Goal: Information Seeking & Learning: Learn about a topic

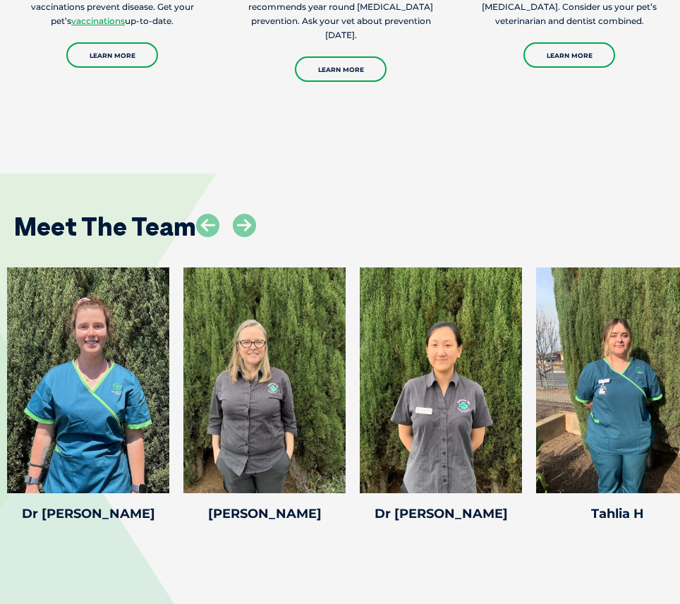
scroll to position [2219, 0]
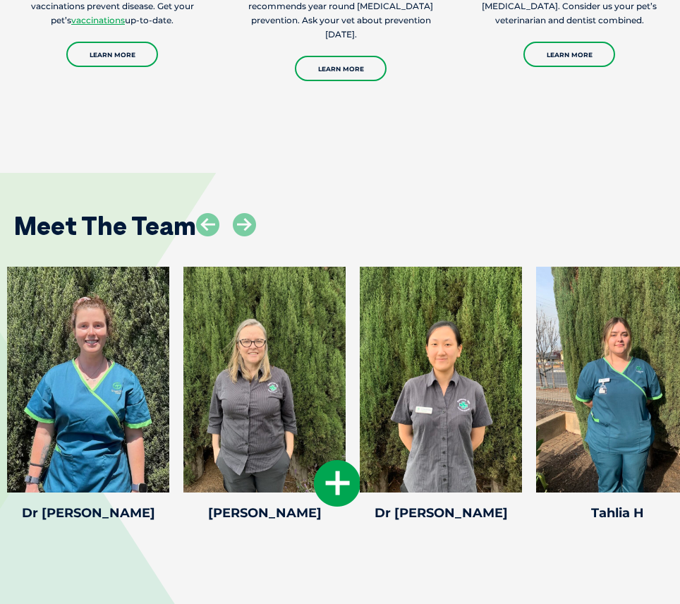
click at [338, 501] on icon at bounding box center [337, 483] width 47 height 47
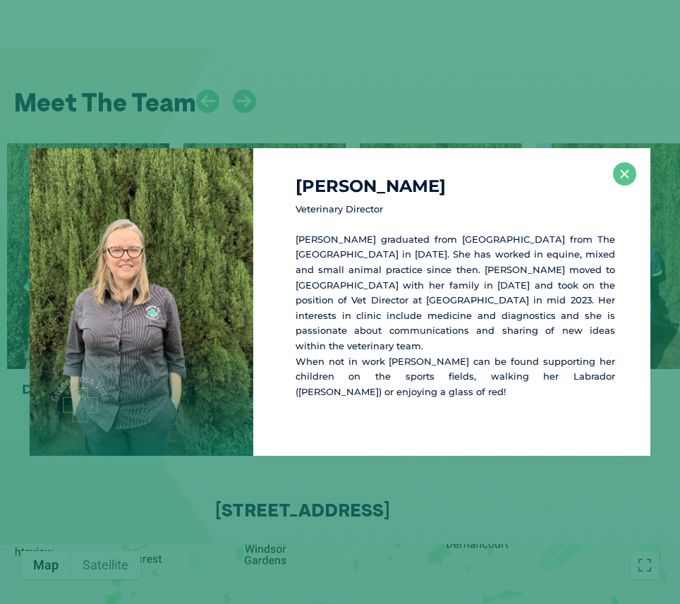
scroll to position [2344, 0]
click at [628, 164] on button "×" at bounding box center [624, 173] width 23 height 23
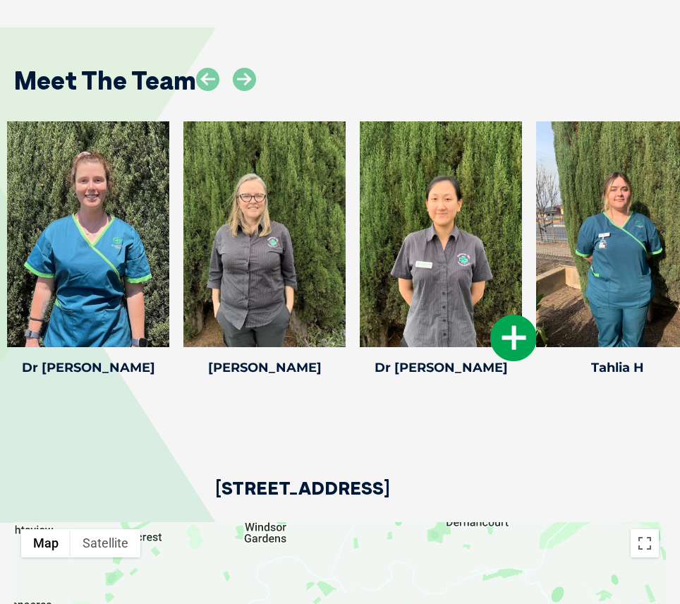
scroll to position [2367, 0]
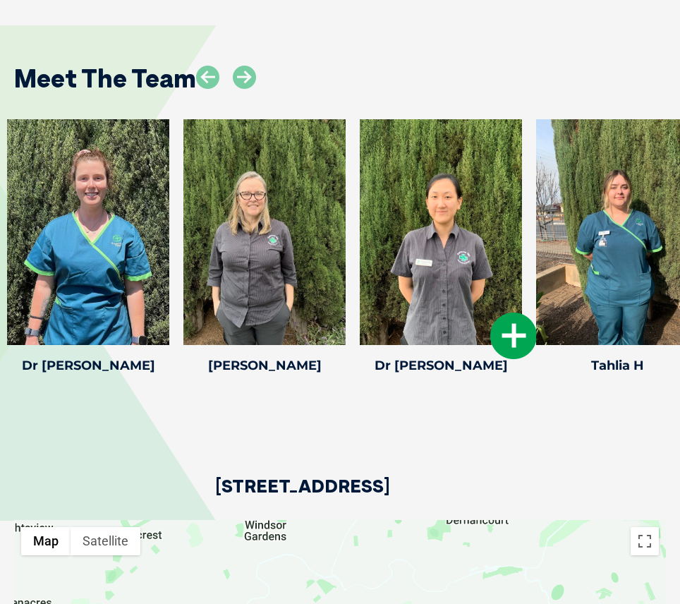
click at [505, 352] on icon at bounding box center [513, 336] width 47 height 47
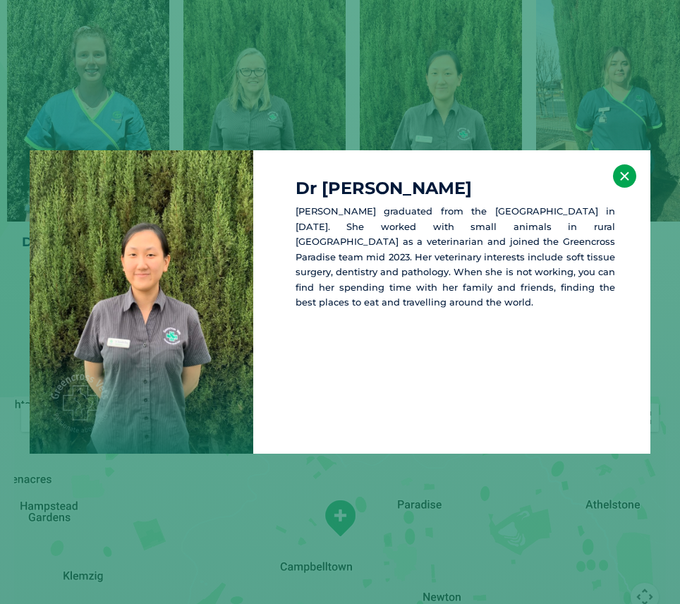
scroll to position [2491, 0]
click at [617, 170] on button "×" at bounding box center [624, 175] width 23 height 23
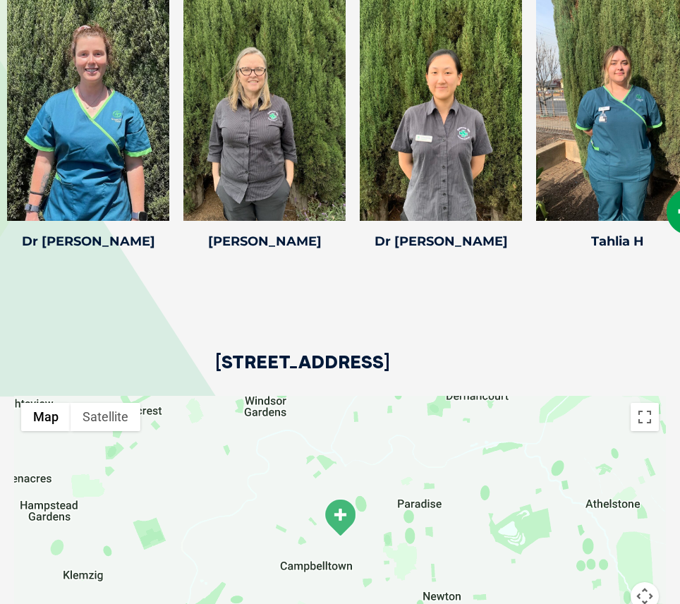
click at [673, 218] on icon at bounding box center [690, 211] width 47 height 47
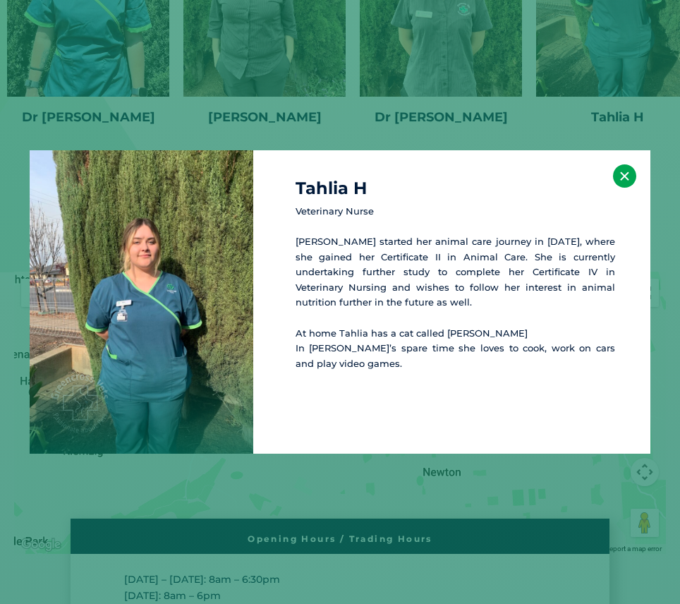
click at [631, 179] on button "×" at bounding box center [624, 175] width 23 height 23
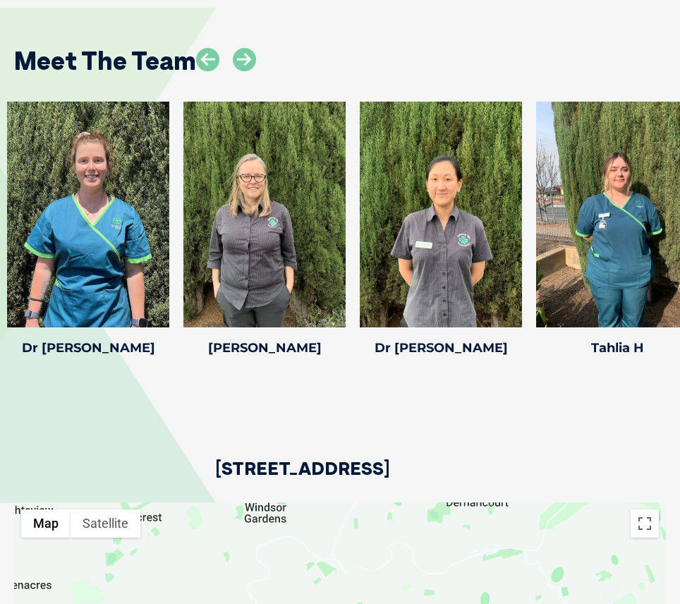
scroll to position [2385, 0]
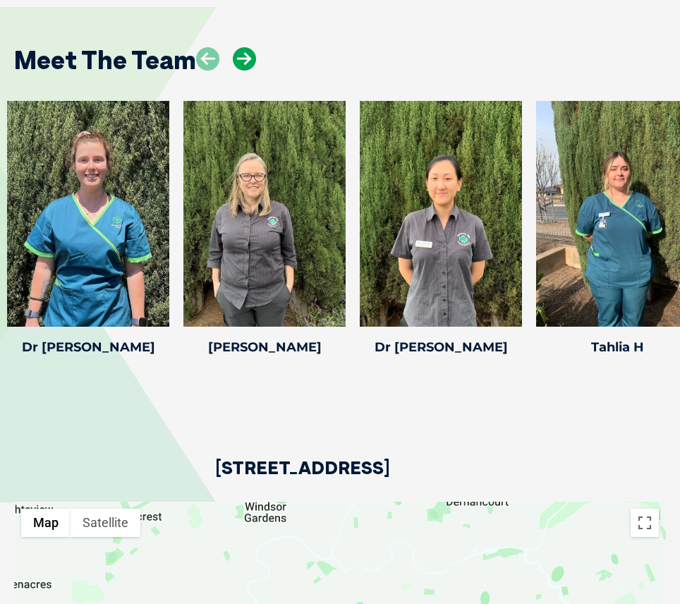
click at [251, 71] on icon at bounding box center [244, 58] width 23 height 23
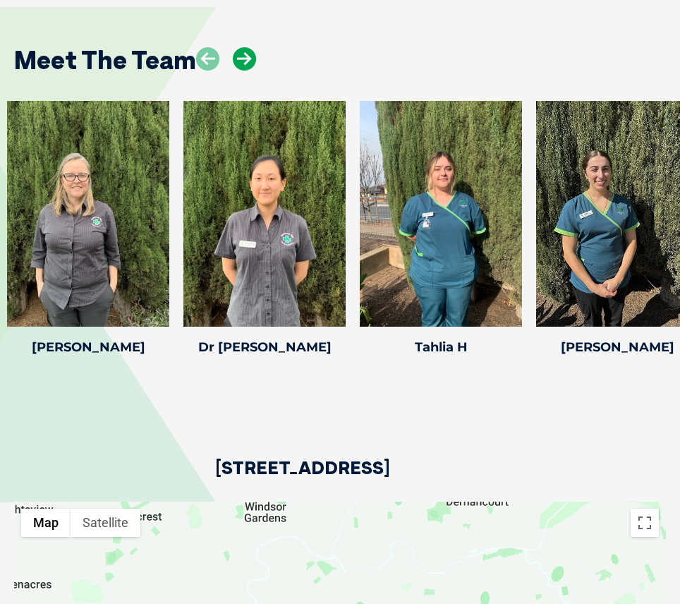
click at [251, 71] on icon at bounding box center [244, 58] width 23 height 23
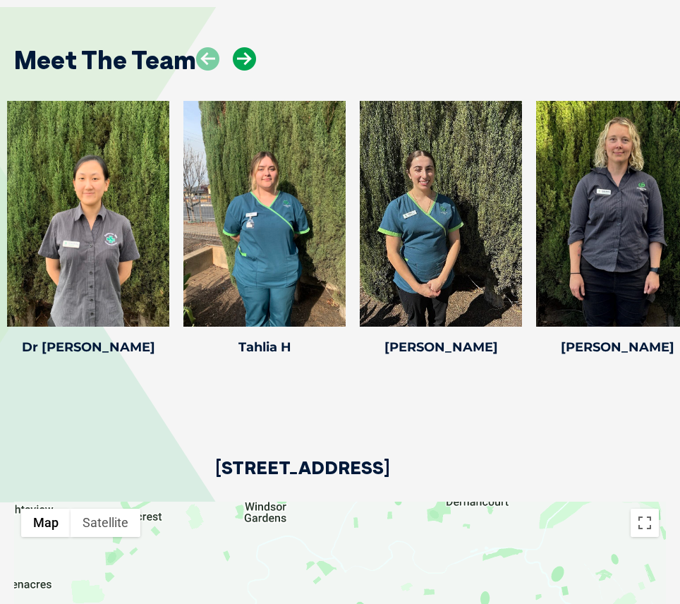
click at [251, 71] on icon at bounding box center [244, 58] width 23 height 23
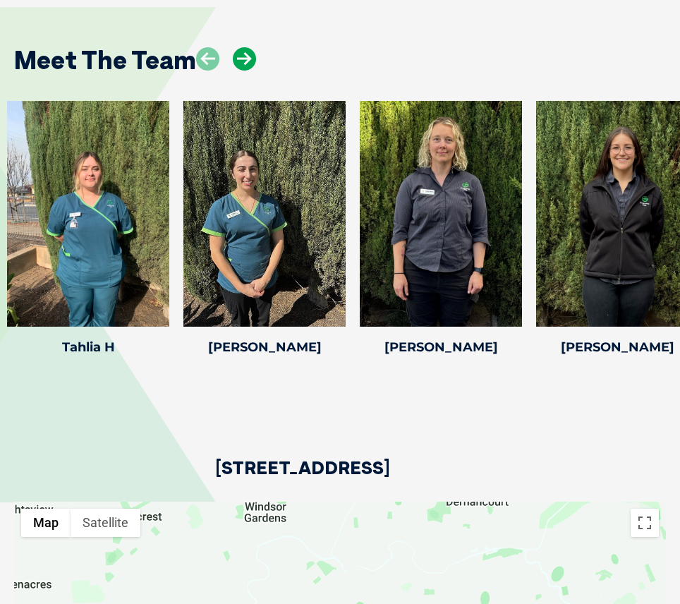
click at [251, 71] on icon at bounding box center [244, 58] width 23 height 23
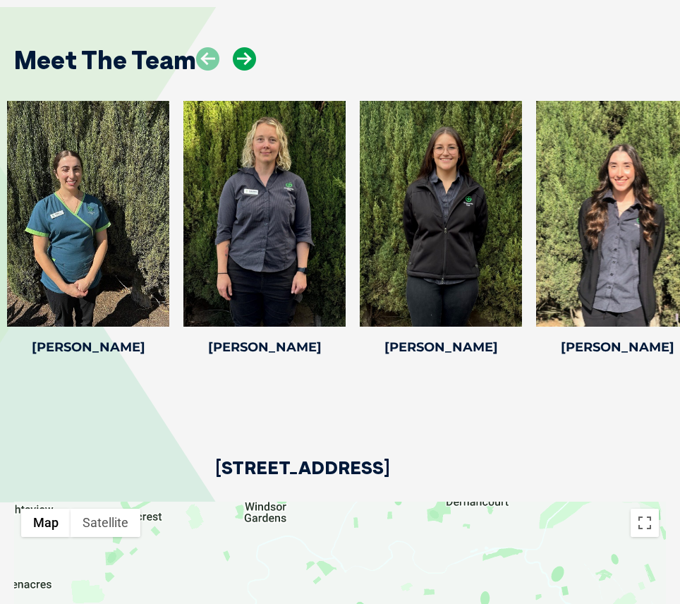
click at [251, 71] on icon at bounding box center [244, 58] width 23 height 23
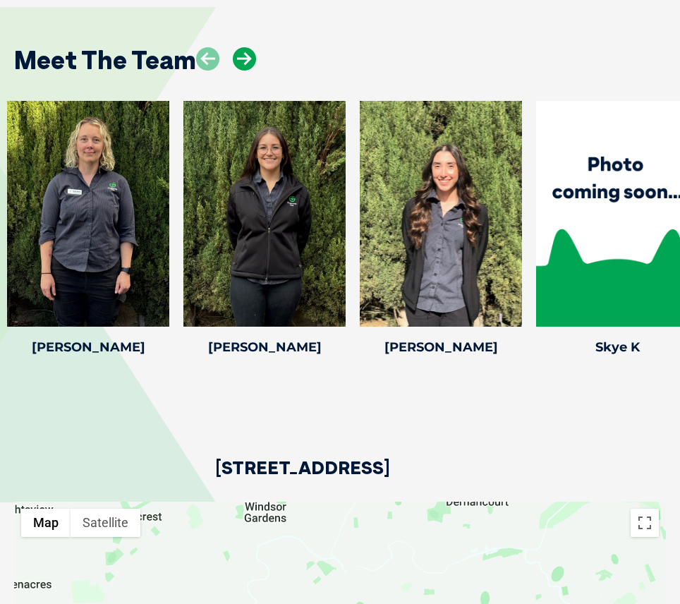
click at [251, 71] on icon at bounding box center [244, 58] width 23 height 23
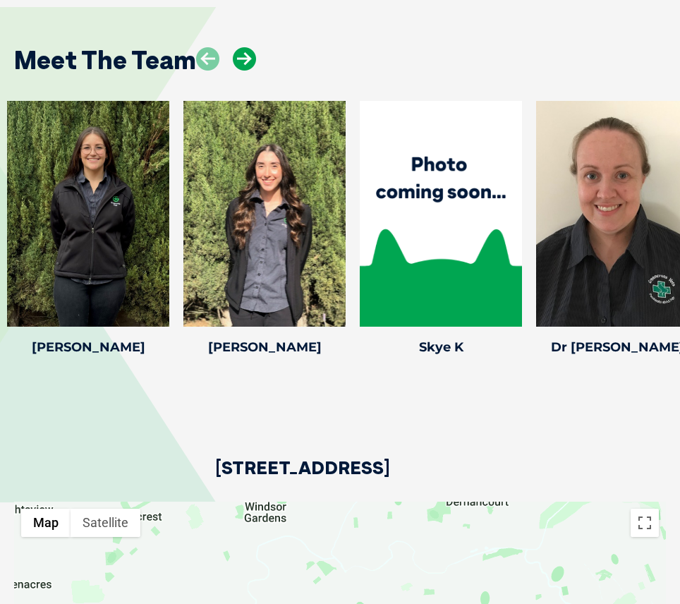
click at [251, 71] on icon at bounding box center [244, 58] width 23 height 23
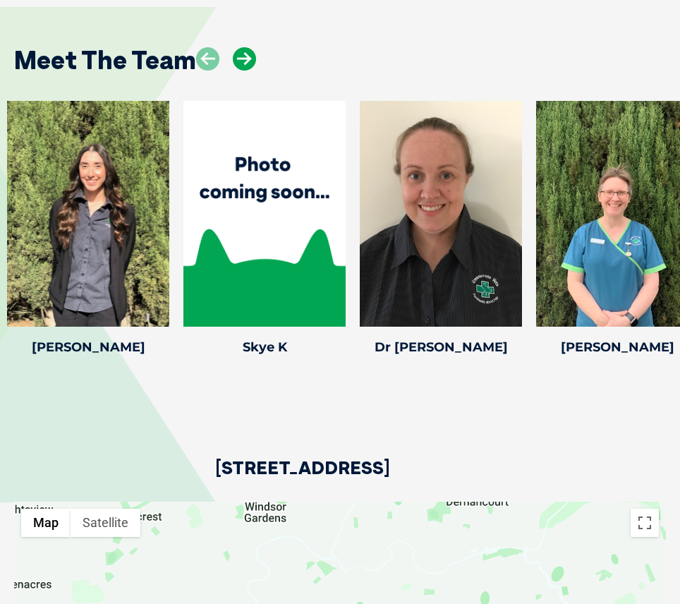
click at [251, 71] on icon at bounding box center [244, 58] width 23 height 23
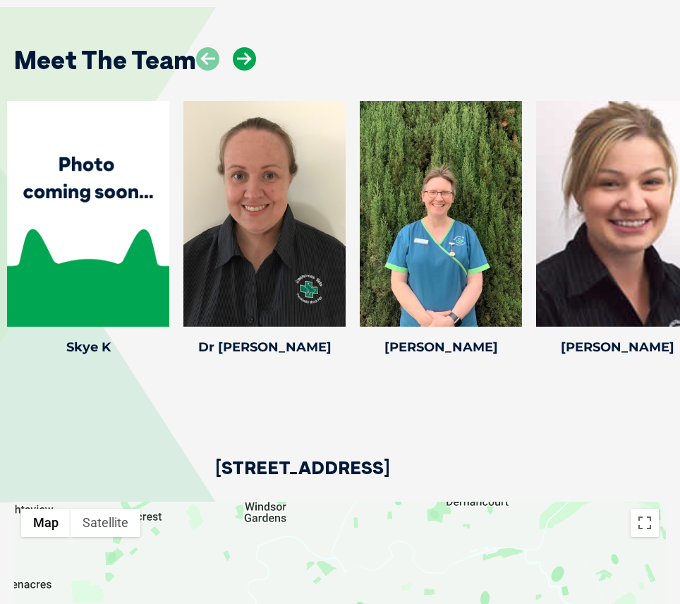
click at [251, 71] on icon at bounding box center [244, 58] width 23 height 23
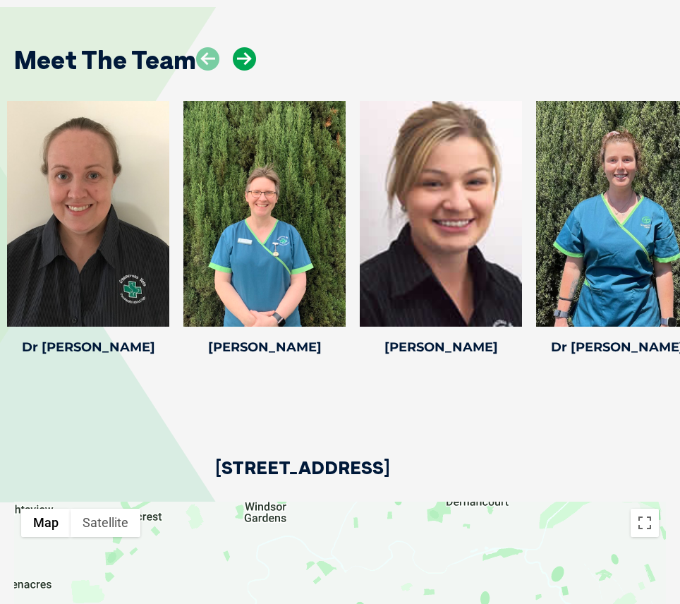
click at [251, 71] on icon at bounding box center [244, 58] width 23 height 23
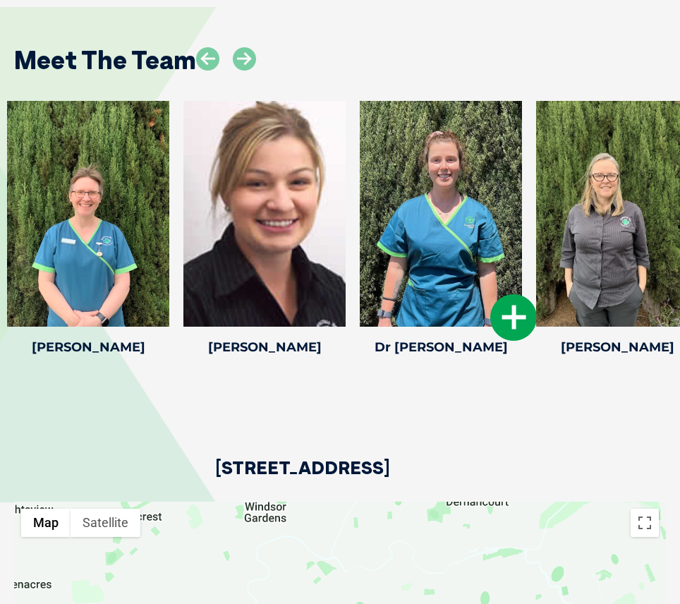
click at [505, 336] on icon at bounding box center [513, 317] width 47 height 47
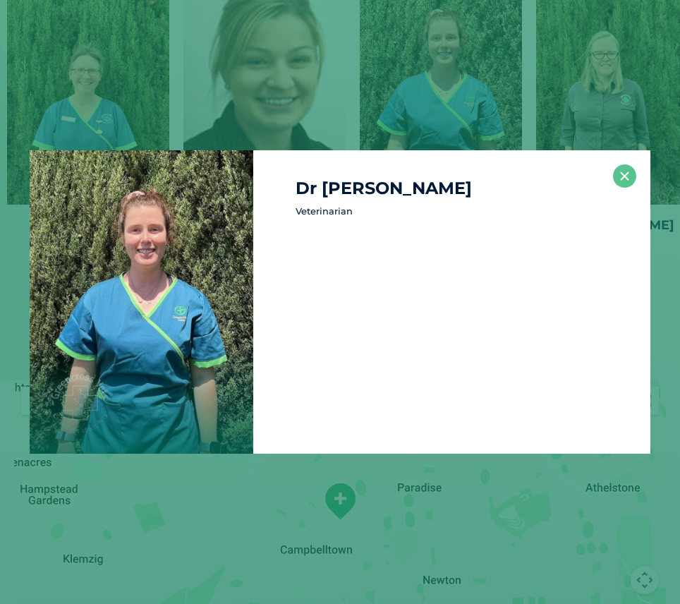
scroll to position [2509, 0]
click at [627, 179] on button "×" at bounding box center [624, 175] width 23 height 23
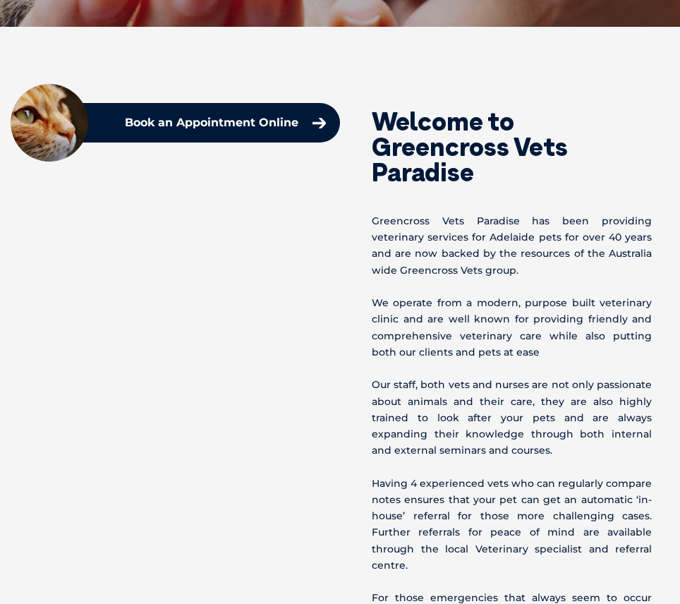
scroll to position [0, 0]
